Goal: Task Accomplishment & Management: Complete application form

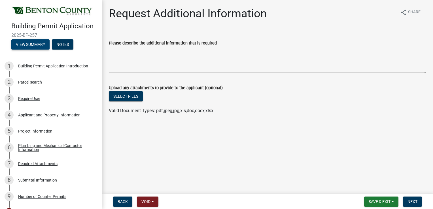
click at [33, 50] on button "View Summary" at bounding box center [30, 44] width 38 height 10
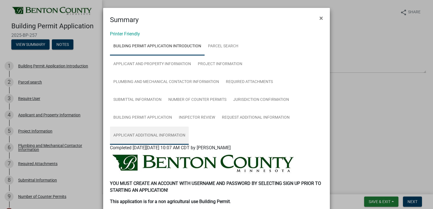
click at [153, 136] on link "Applicant Additional Information" at bounding box center [149, 136] width 79 height 18
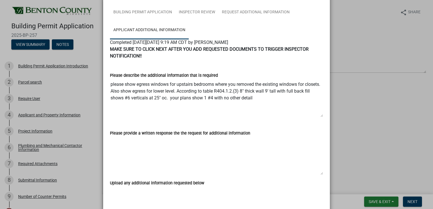
scroll to position [106, 0]
click at [91, 131] on ngb-modal-window "Summary × Printer Friendly Building Permit Application Introduction Parcel sear…" at bounding box center [216, 104] width 433 height 209
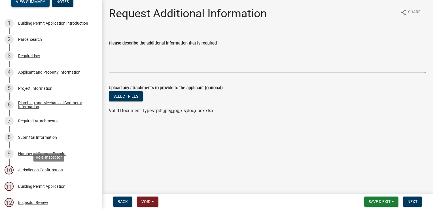
scroll to position [57, 0]
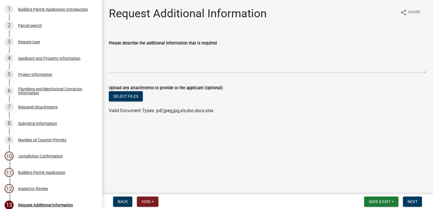
drag, startPoint x: 31, startPoint y: 113, endPoint x: 35, endPoint y: 113, distance: 4.3
click at [31, 109] on div "Required Attachments" at bounding box center [37, 107] width 39 height 4
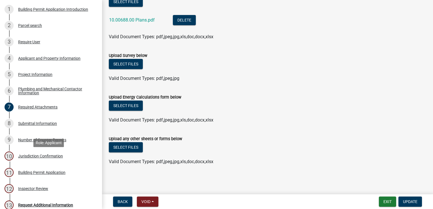
scroll to position [28, 0]
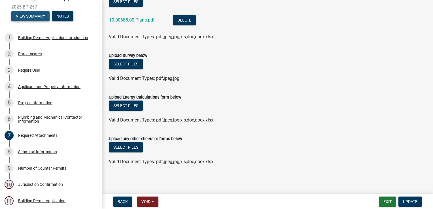
click at [37, 21] on button "View Summary" at bounding box center [30, 16] width 38 height 10
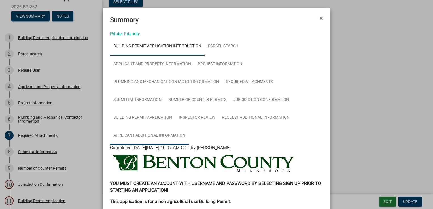
click at [160, 137] on link "Applicant Additional Information" at bounding box center [149, 136] width 79 height 18
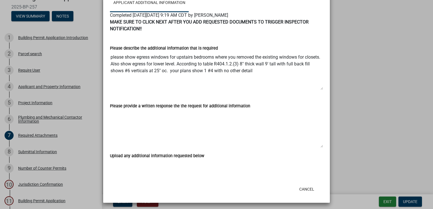
scroll to position [134, 0]
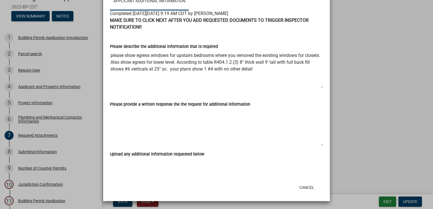
click at [92, 166] on ngb-modal-window "Summary × Printer Friendly Building Permit Application Introduction Parcel sear…" at bounding box center [216, 104] width 433 height 209
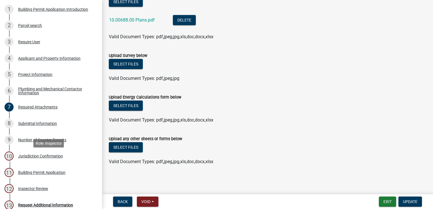
scroll to position [141, 0]
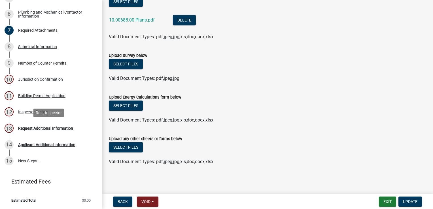
click at [40, 127] on div "Request Additional Information" at bounding box center [45, 128] width 55 height 4
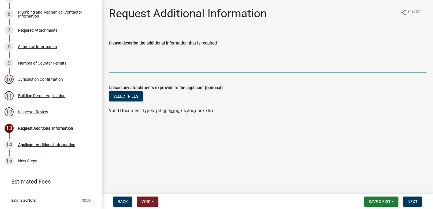
click at [117, 59] on textarea "Please describe the additional information that is required" at bounding box center [267, 59] width 317 height 27
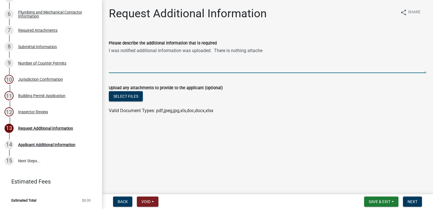
type textarea "I was notified additional information was uploaded. There is nothing attached"
click at [412, 202] on span "Next" at bounding box center [412, 201] width 10 height 5
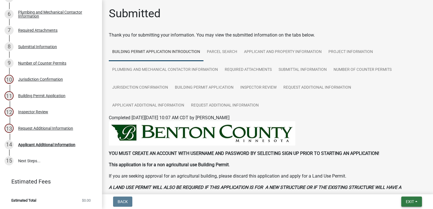
click at [407, 201] on span "Exit" at bounding box center [409, 201] width 8 height 5
click at [402, 183] on button "Save & Exit" at bounding box center [399, 187] width 45 height 14
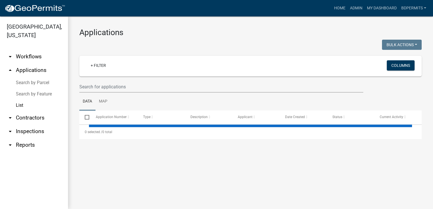
select select "3: 100"
